Goal: Information Seeking & Learning: Learn about a topic

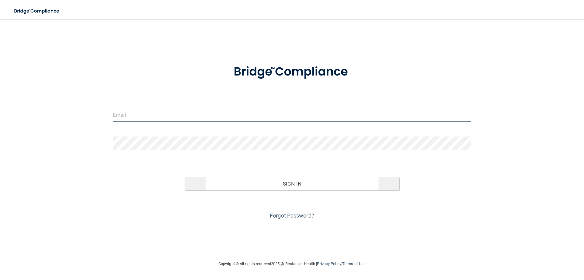
type input "[EMAIL_ADDRESS][DOMAIN_NAME]"
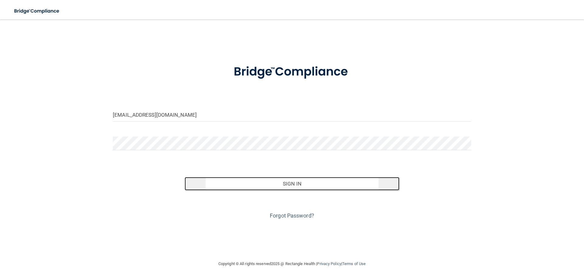
click at [298, 185] on button "Sign In" at bounding box center [292, 183] width 215 height 13
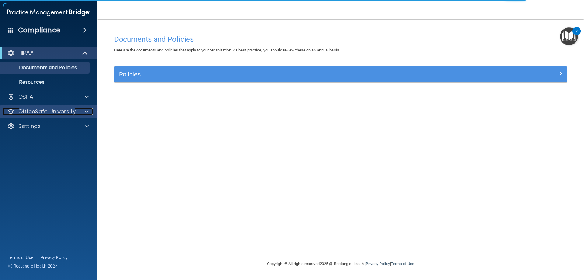
click at [62, 111] on p "OfficeSafe University" at bounding box center [46, 111] width 57 height 7
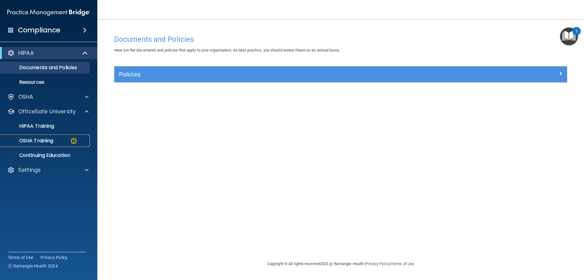
click at [76, 142] on img at bounding box center [74, 141] width 8 height 8
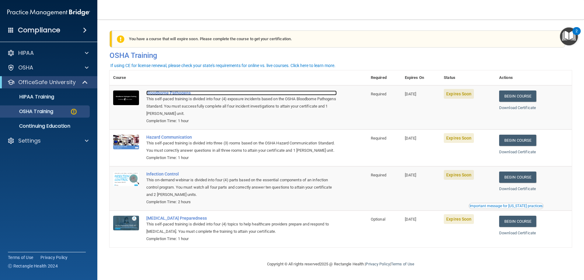
click at [172, 93] on div "Bloodborne Pathogens" at bounding box center [241, 92] width 190 height 5
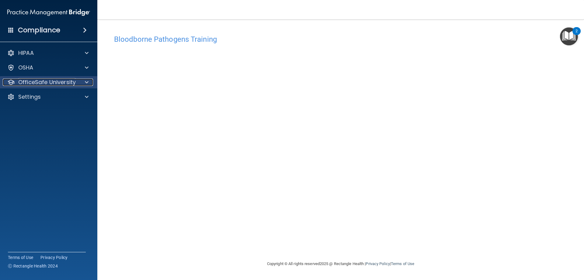
click at [60, 81] on p "OfficeSafe University" at bounding box center [46, 81] width 57 height 7
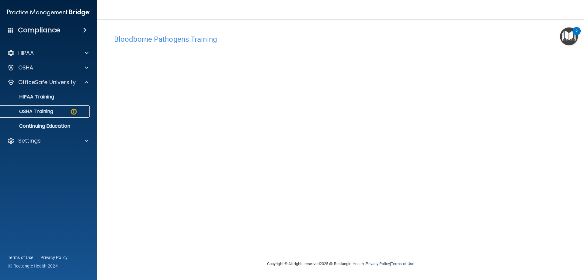
click at [53, 114] on p "OSHA Training" at bounding box center [28, 111] width 49 height 6
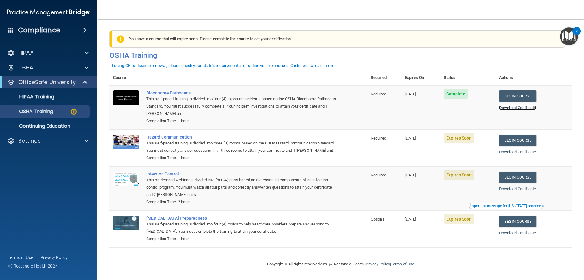
click at [520, 109] on link "Download Certificate" at bounding box center [517, 107] width 37 height 5
click at [523, 140] on link "Begin Course" at bounding box center [517, 139] width 37 height 11
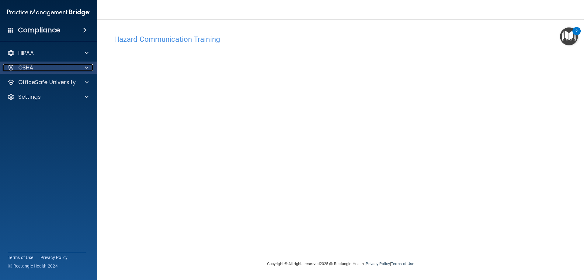
click at [32, 67] on p "OSHA" at bounding box center [25, 67] width 15 height 7
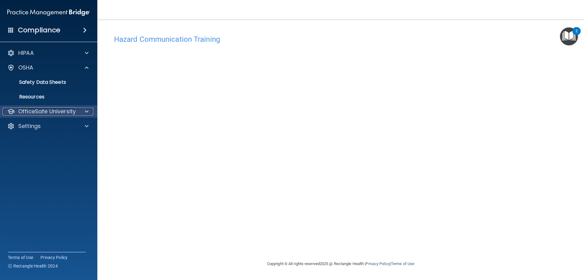
click at [61, 110] on p "OfficeSafe University" at bounding box center [46, 111] width 57 height 7
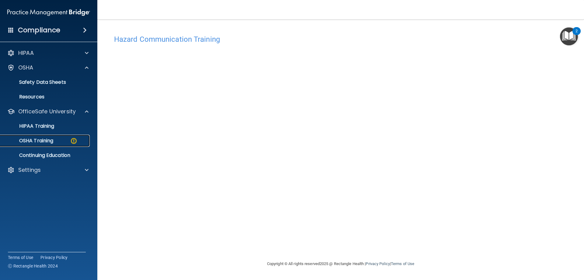
click at [47, 141] on p "OSHA Training" at bounding box center [28, 140] width 49 height 6
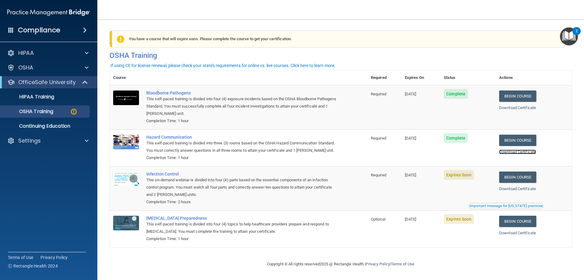
click at [522, 152] on link "Download Certificate" at bounding box center [517, 151] width 37 height 5
click at [523, 183] on link "Begin Course" at bounding box center [517, 176] width 37 height 11
click at [51, 113] on p "OSHA Training" at bounding box center [28, 111] width 49 height 6
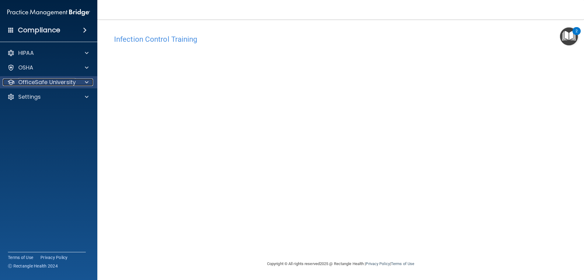
click at [51, 81] on p "OfficeSafe University" at bounding box center [46, 81] width 57 height 7
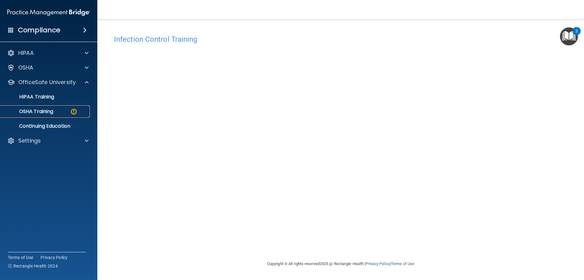
click at [49, 112] on p "OSHA Training" at bounding box center [28, 111] width 49 height 6
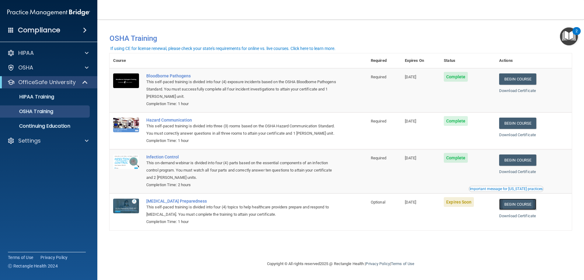
click at [521, 210] on link "Begin Course" at bounding box center [517, 203] width 37 height 11
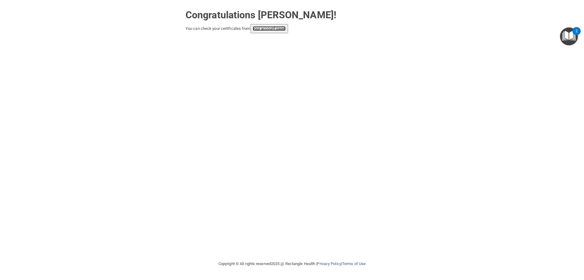
click at [265, 28] on link "your account page!" at bounding box center [269, 28] width 33 height 5
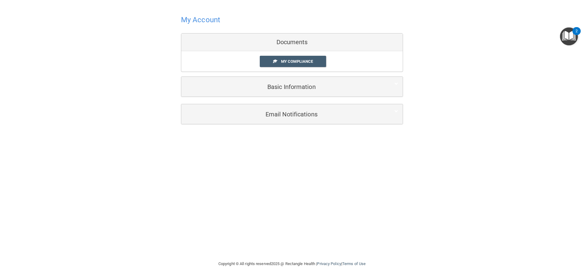
click at [297, 41] on div "Documents" at bounding box center [291, 42] width 221 height 18
click at [295, 61] on span "My Compliance" at bounding box center [297, 61] width 32 height 5
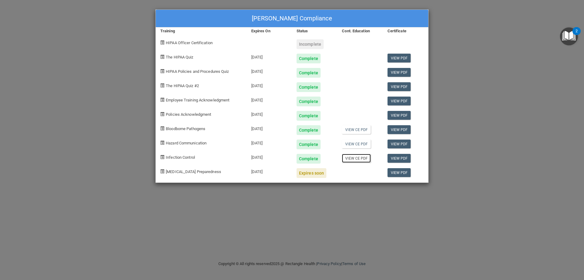
click at [356, 157] on link "View CE PDF" at bounding box center [356, 158] width 29 height 9
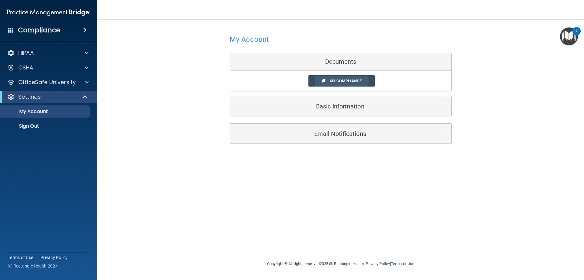
click at [346, 82] on span "My Compliance" at bounding box center [346, 80] width 32 height 5
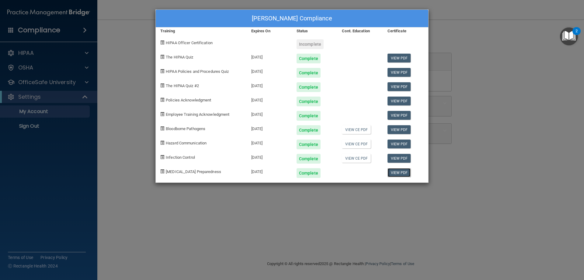
click at [398, 172] on link "View PDF" at bounding box center [399, 172] width 23 height 9
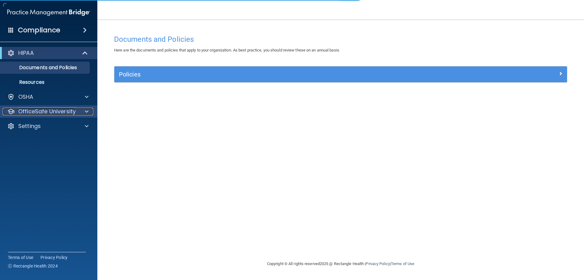
click at [63, 110] on p "OfficeSafe University" at bounding box center [46, 111] width 57 height 7
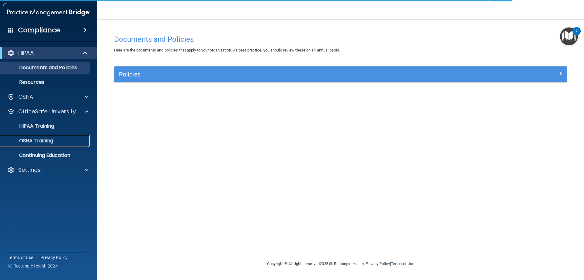
click at [56, 141] on div "OSHA Training" at bounding box center [45, 140] width 83 height 6
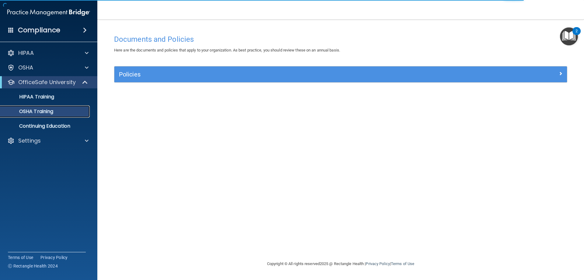
click at [51, 111] on p "OSHA Training" at bounding box center [28, 111] width 49 height 6
click at [52, 96] on p "HIPAA Training" at bounding box center [29, 97] width 50 height 6
click at [56, 109] on div "OSHA Training" at bounding box center [45, 111] width 83 height 6
click at [61, 127] on p "Continuing Education" at bounding box center [45, 126] width 83 height 6
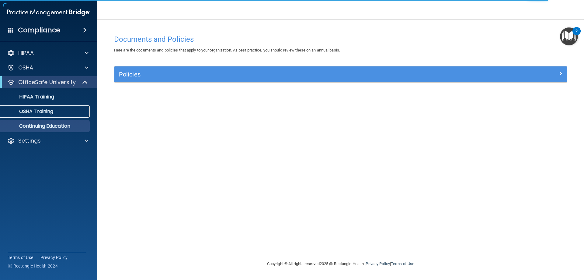
click at [55, 110] on div "OSHA Training" at bounding box center [45, 111] width 83 height 6
